Goal: Task Accomplishment & Management: Use online tool/utility

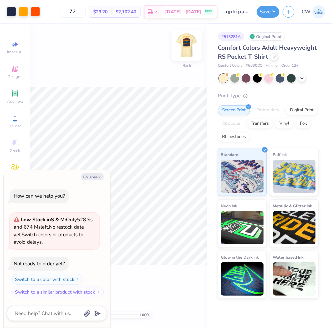
click at [189, 50] on img at bounding box center [187, 45] width 27 height 27
click at [94, 175] on button "Collapse" at bounding box center [92, 176] width 22 height 7
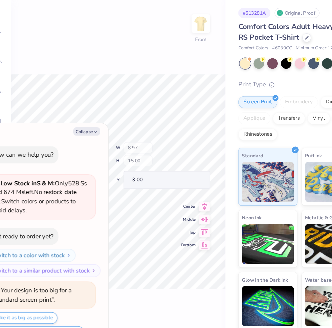
scroll to position [12, 0]
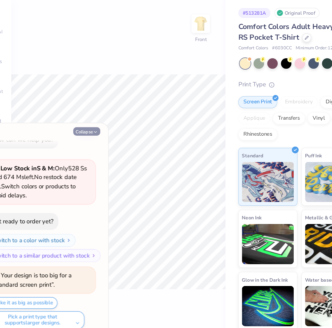
click at [95, 134] on button "Collapse" at bounding box center [92, 134] width 22 height 7
type textarea "x"
